Goal: Task Accomplishment & Management: Complete application form

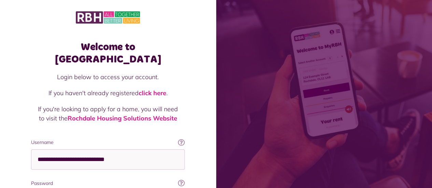
scroll to position [3, 0]
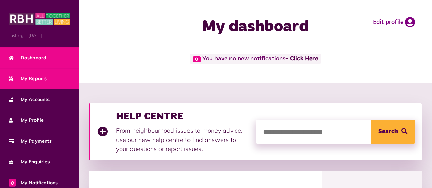
click at [46, 79] on link "My Repairs" at bounding box center [39, 78] width 78 height 21
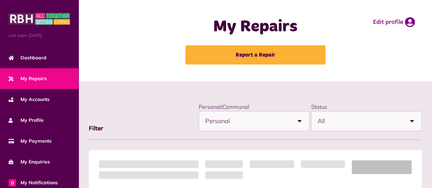
click at [140, 61] on div "My Repairs Report a Repair Edit profile" at bounding box center [255, 41] width 340 height 68
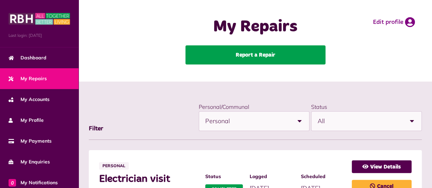
click at [236, 60] on link "Report a Repair" at bounding box center [255, 54] width 140 height 19
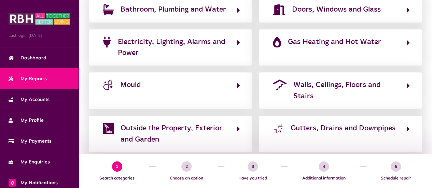
scroll to position [105, 0]
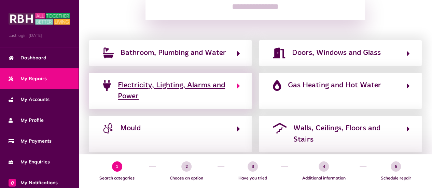
click at [182, 87] on span "Electricity, Lighting, Alarms and Power" at bounding box center [174, 91] width 112 height 22
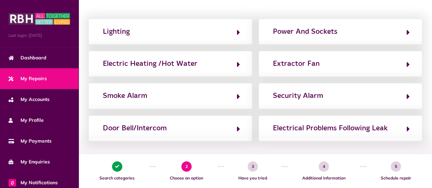
scroll to position [123, 0]
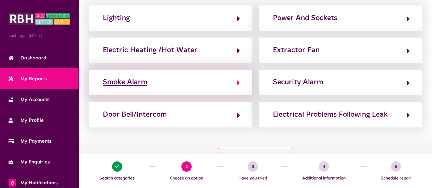
click at [159, 82] on button "Smoke Alarm" at bounding box center [170, 82] width 139 height 12
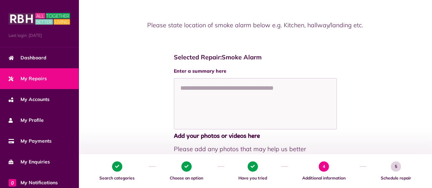
scroll to position [82, 0]
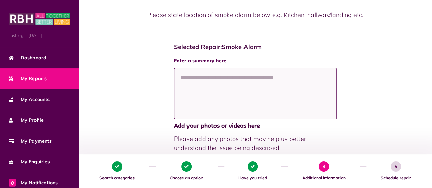
click at [194, 82] on textarea at bounding box center [255, 93] width 163 height 51
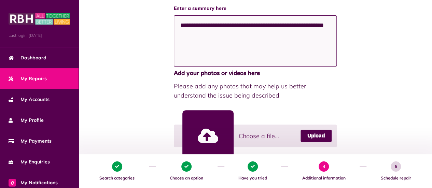
scroll to position [133, 0]
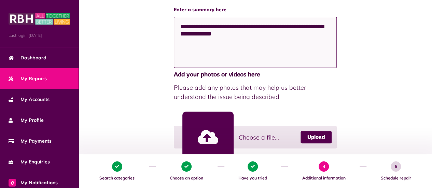
click at [232, 34] on textarea "**********" at bounding box center [255, 42] width 163 height 51
click at [287, 32] on textarea "**********" at bounding box center [255, 42] width 163 height 51
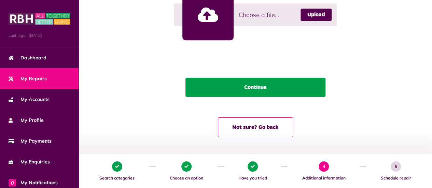
type textarea "**********"
click at [289, 84] on button "Continue" at bounding box center [255, 87] width 140 height 19
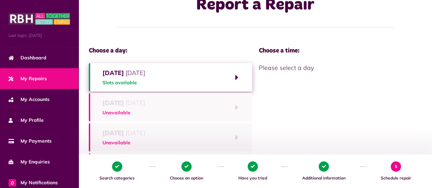
scroll to position [0, 0]
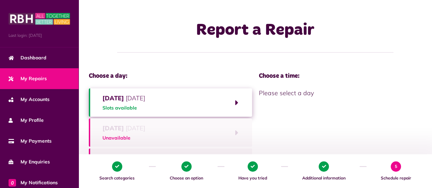
click at [239, 98] on button "Monday 6th October 2025 Slots available" at bounding box center [170, 102] width 163 height 28
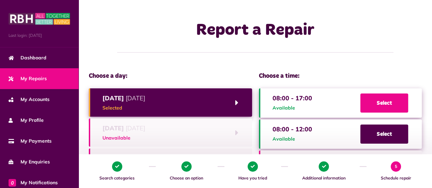
click at [378, 98] on span "Select" at bounding box center [384, 102] width 48 height 19
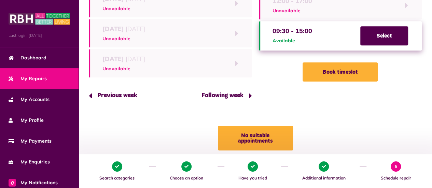
scroll to position [165, 0]
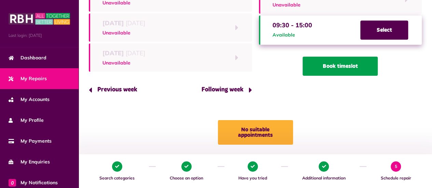
click at [326, 71] on button "Book timeslot" at bounding box center [339, 66] width 75 height 19
